Goal: Information Seeking & Learning: Learn about a topic

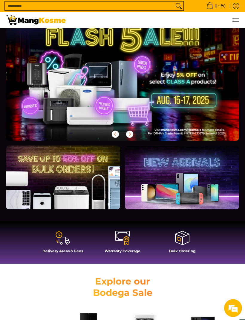
click at [238, 20] on span "Menu" at bounding box center [235, 20] width 7 height 0
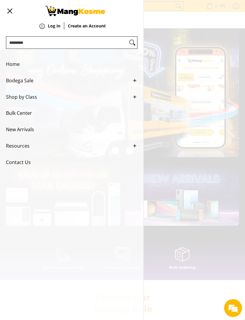
scroll to position [0, 233]
click at [45, 104] on span "Shop by Class" at bounding box center [67, 97] width 122 height 16
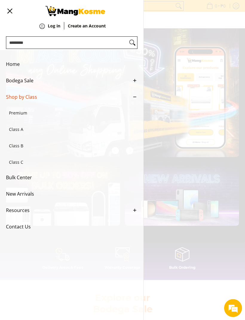
scroll to position [0, 305]
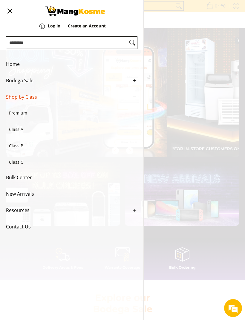
click at [36, 133] on span "Class A" at bounding box center [68, 130] width 119 height 16
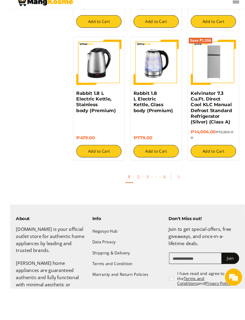
scroll to position [1235, 0]
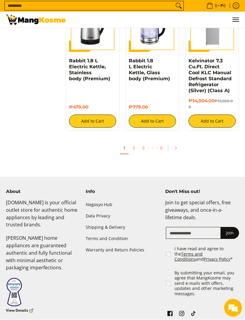
click at [140, 142] on link "3" at bounding box center [143, 148] width 8 height 12
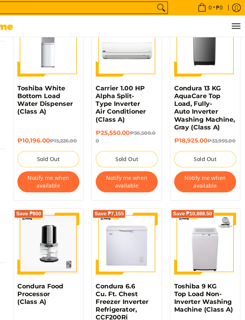
scroll to position [252, 0]
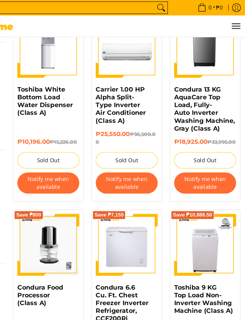
click at [232, 18] on button "Menu" at bounding box center [235, 20] width 7 height 16
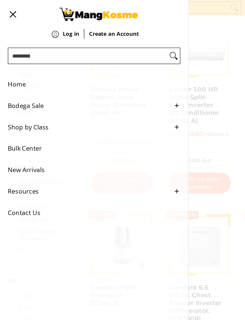
click at [37, 98] on span "Shop by Class" at bounding box center [67, 97] width 122 height 16
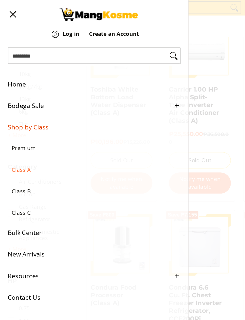
click at [21, 149] on span "Class B" at bounding box center [68, 146] width 119 height 16
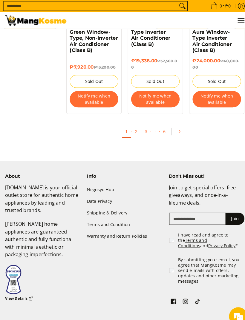
scroll to position [1088, 0]
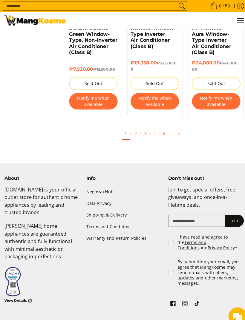
click at [133, 136] on link "2" at bounding box center [134, 130] width 8 height 12
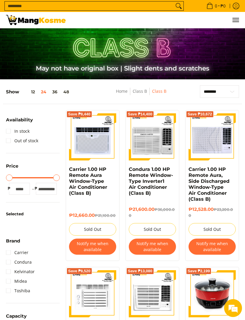
click at [237, 20] on span "Menu" at bounding box center [235, 20] width 7 height 0
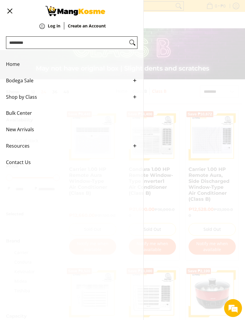
click at [37, 100] on span "Shop by Class" at bounding box center [67, 97] width 122 height 16
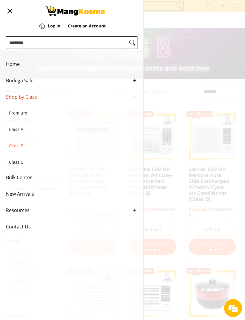
click at [21, 165] on span "Class C" at bounding box center [68, 162] width 119 height 16
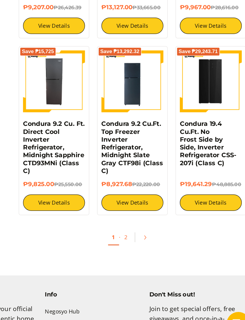
scroll to position [978, 0]
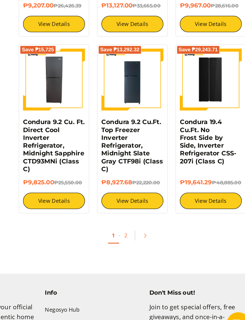
click at [143, 235] on link "2" at bounding box center [147, 241] width 8 height 12
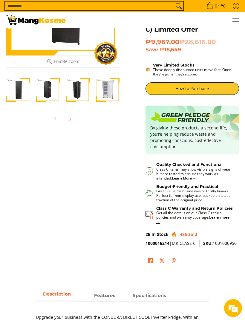
scroll to position [43, 0]
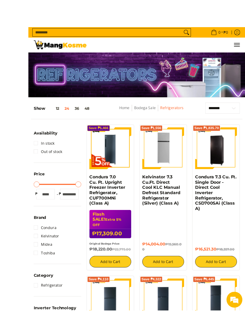
scroll to position [14, 0]
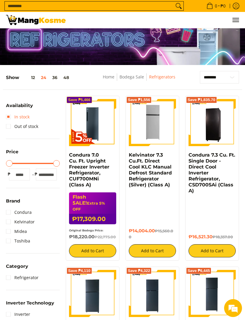
click at [27, 116] on link "In stock" at bounding box center [18, 117] width 24 height 10
